Goal: Book appointment/travel/reservation

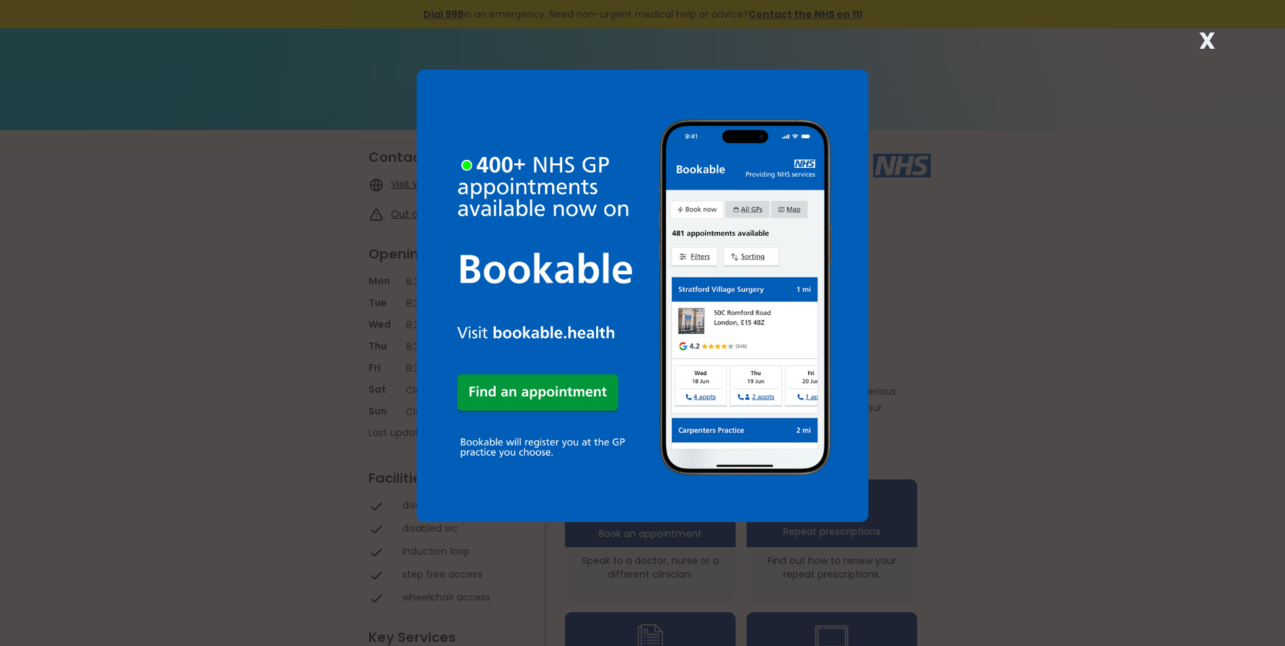
click at [908, 393] on div "X" at bounding box center [642, 323] width 1285 height 646
click at [1209, 35] on strong "X" at bounding box center [1207, 40] width 16 height 33
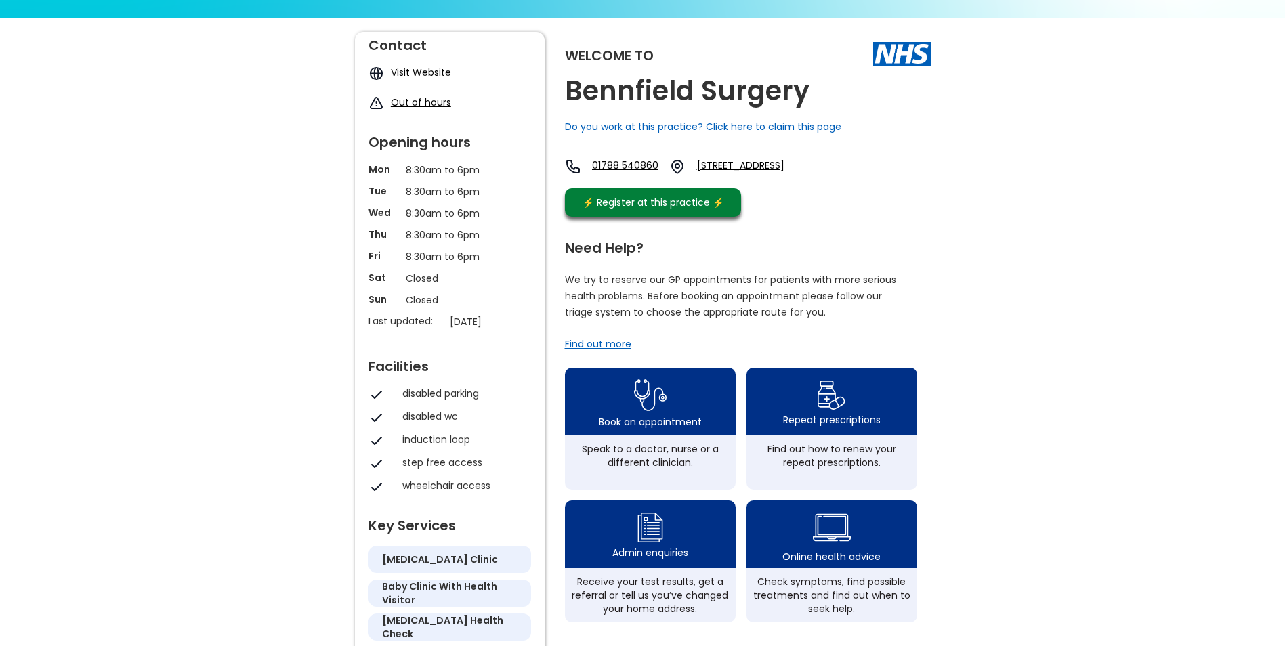
scroll to position [135, 0]
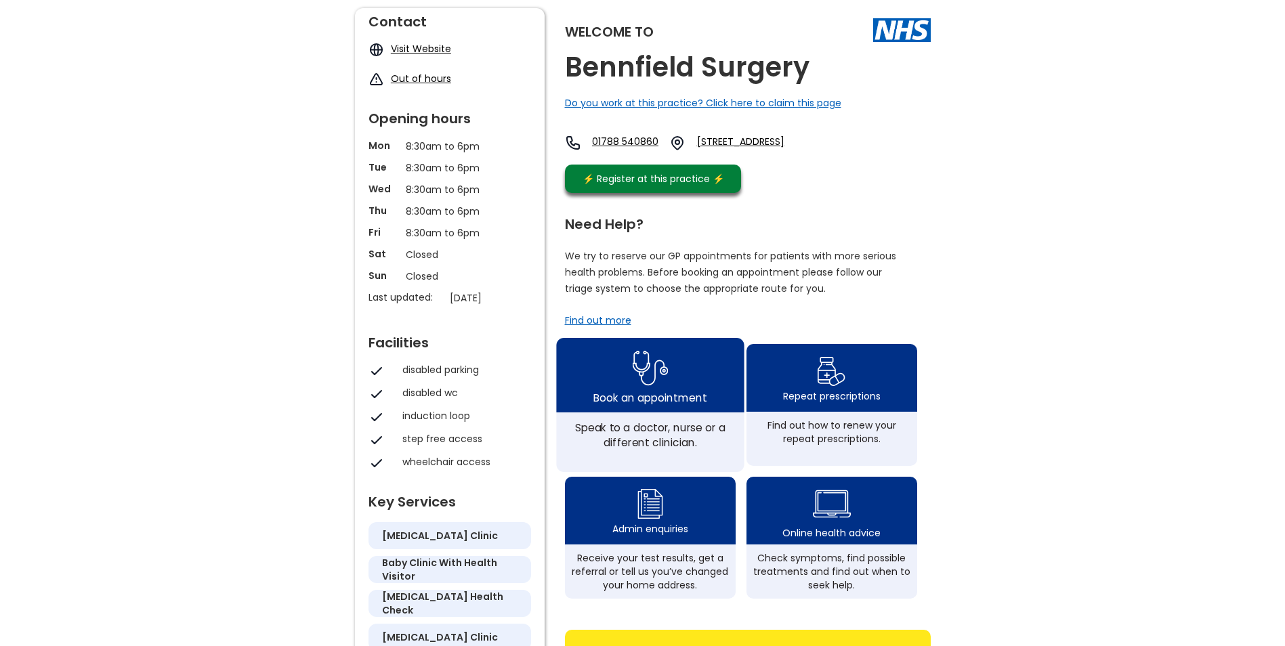
click at [688, 388] on div "Book an appointment" at bounding box center [650, 375] width 188 height 75
click at [668, 428] on div "Speak to a doctor, nurse or a different clinician." at bounding box center [650, 443] width 188 height 60
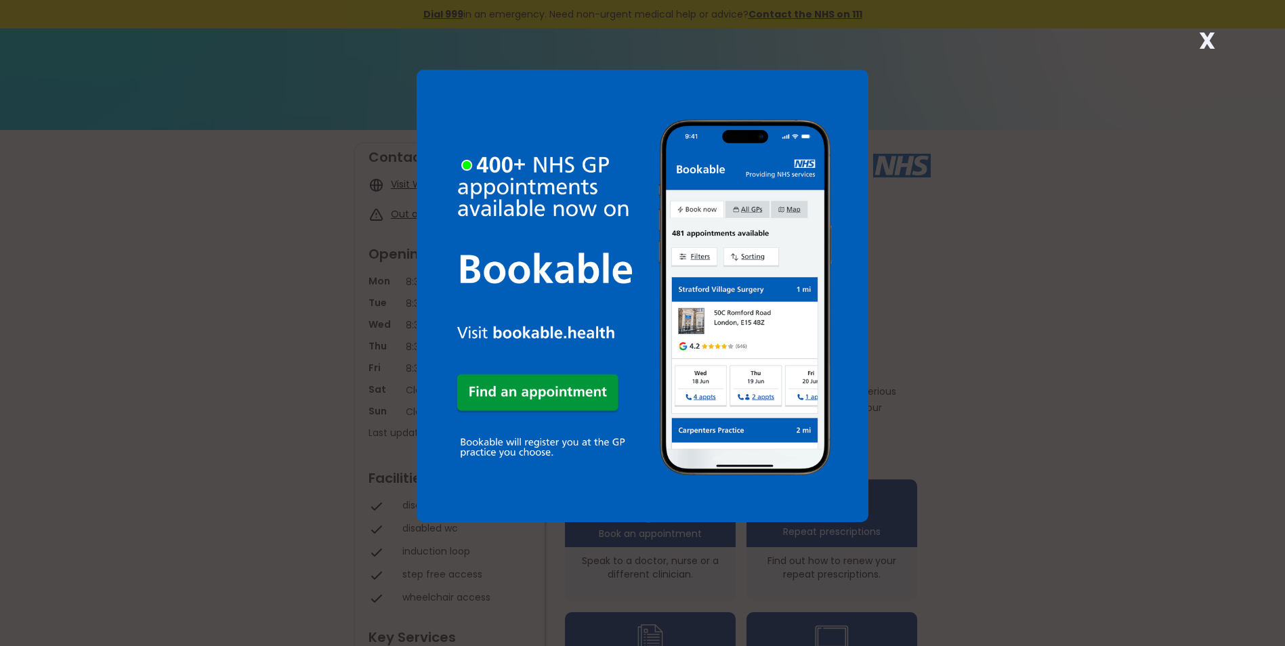
click at [545, 390] on img at bounding box center [643, 296] width 453 height 453
